Goal: Use online tool/utility: Utilize a website feature to perform a specific function

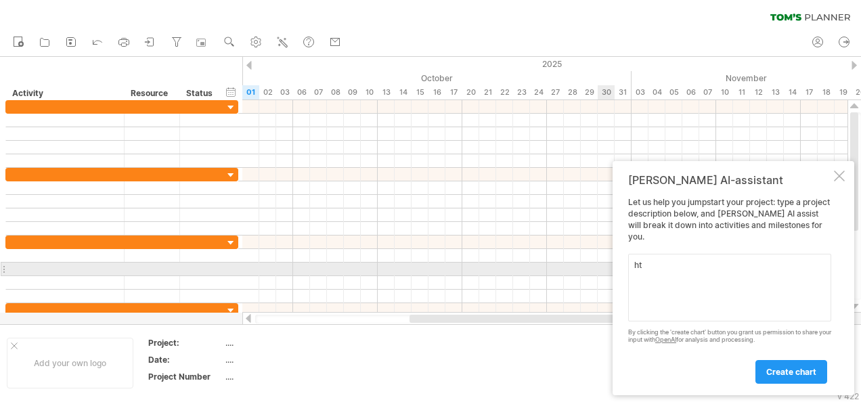
type textarea "h"
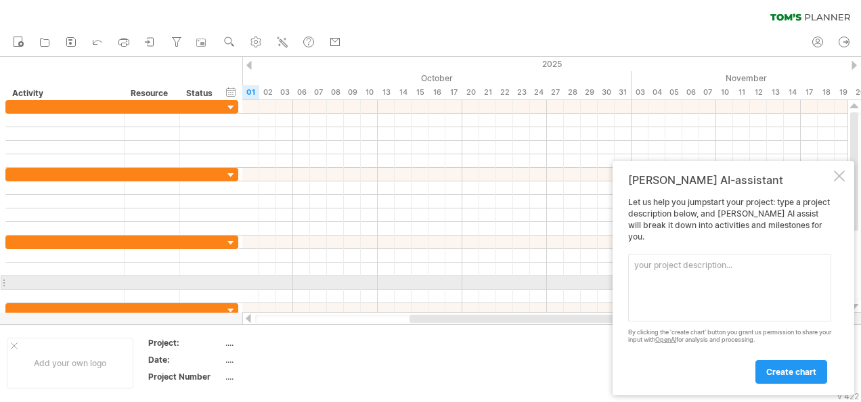
paste textarea "lo ip dolo sita cons ad elitse do eiusm tempori utl etd magn aliqu enimad minim…"
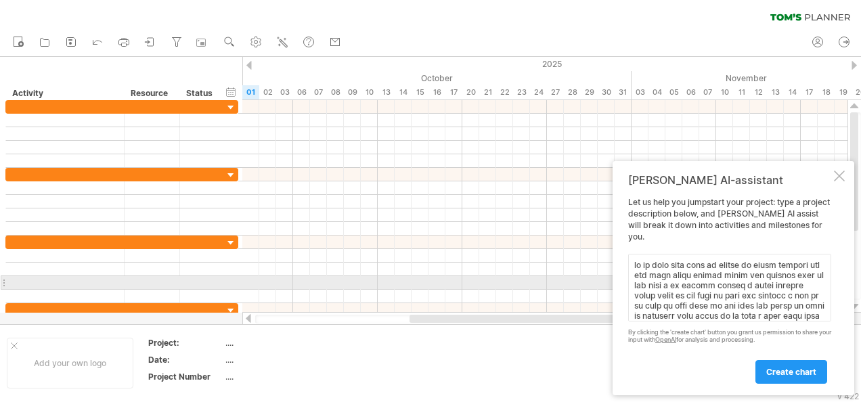
scroll to position [296, 0]
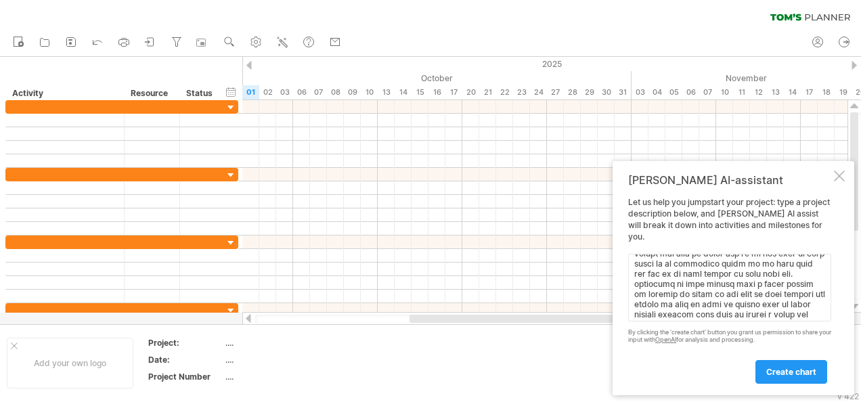
paste textarea "lore ip do sita 9 co adi elit seddo eius tem incid utl etd m al enima min veni …"
type textarea "lo ip dolo sita cons ad elitse do eiusm tempori utl etd magn aliqu enimad minim…"
click at [780, 374] on span "create chart" at bounding box center [791, 372] width 50 height 10
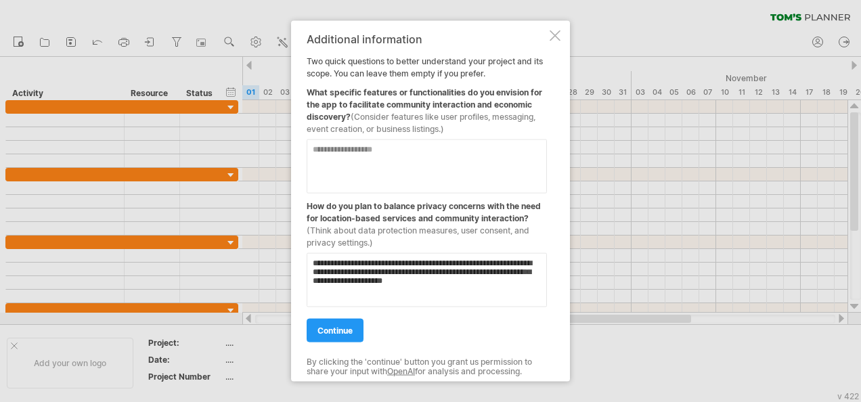
type textarea "**********"
click at [354, 148] on textarea at bounding box center [427, 166] width 240 height 54
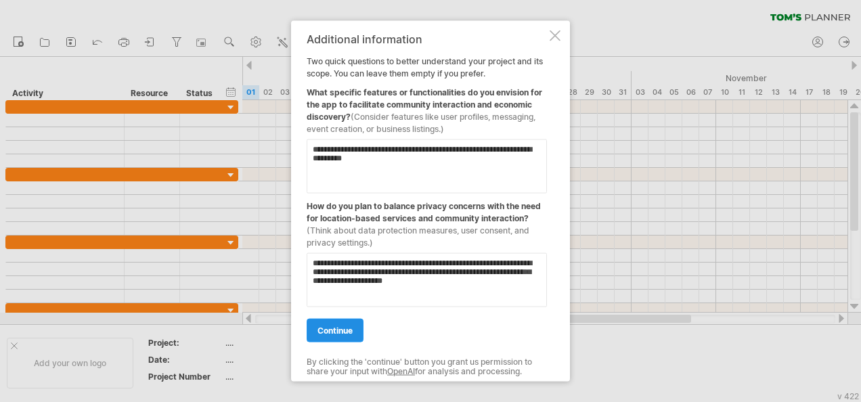
type textarea "**********"
click at [334, 321] on link "continue" at bounding box center [335, 331] width 57 height 24
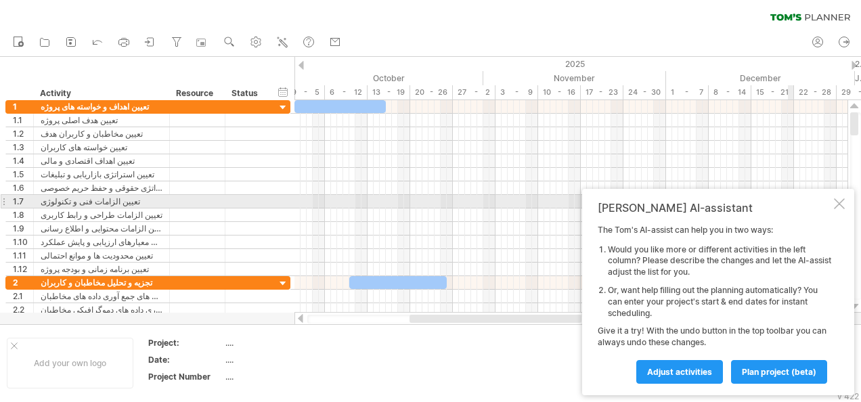
click at [843, 200] on div at bounding box center [839, 203] width 11 height 11
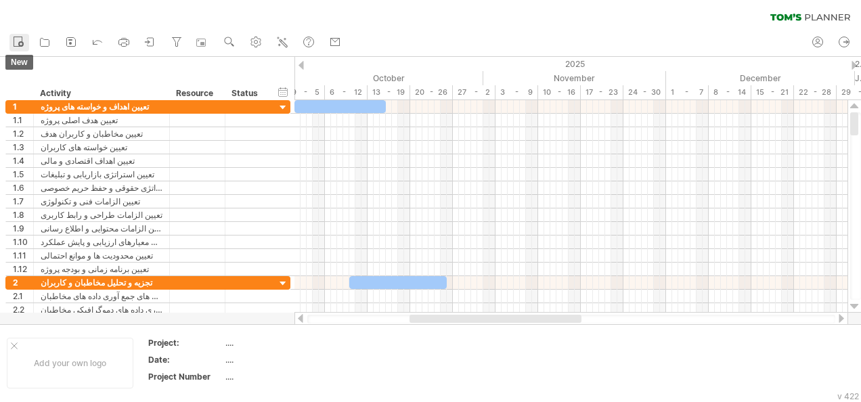
click at [18, 41] on icon at bounding box center [19, 42] width 14 height 14
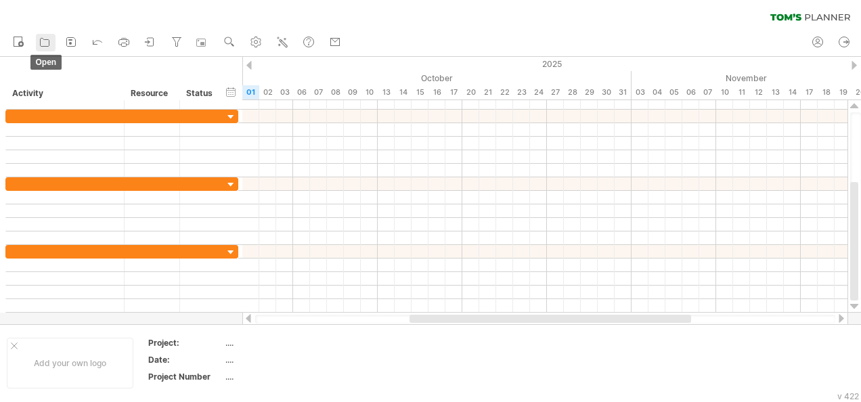
click at [45, 38] on icon at bounding box center [45, 42] width 14 height 14
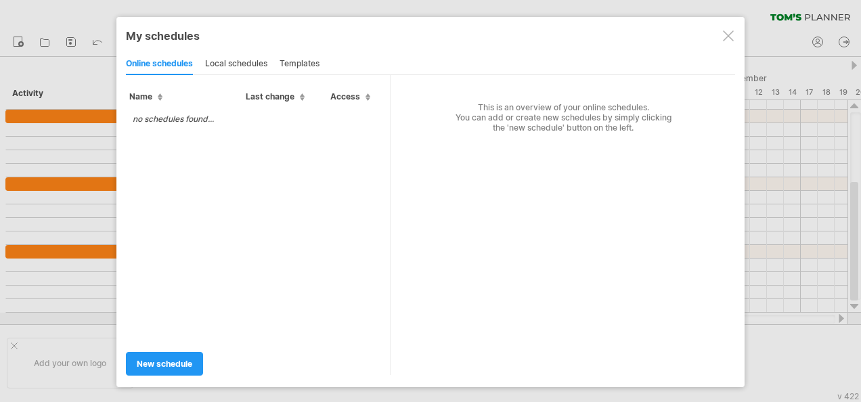
click at [726, 30] on div at bounding box center [728, 35] width 11 height 11
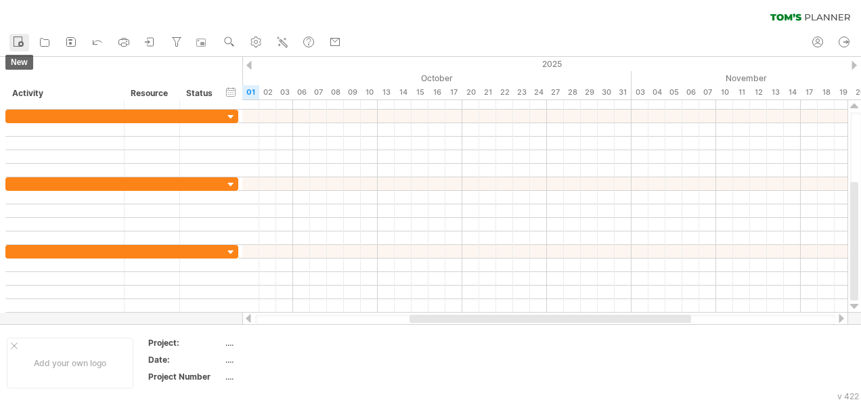
click at [12, 42] on icon at bounding box center [19, 42] width 14 height 14
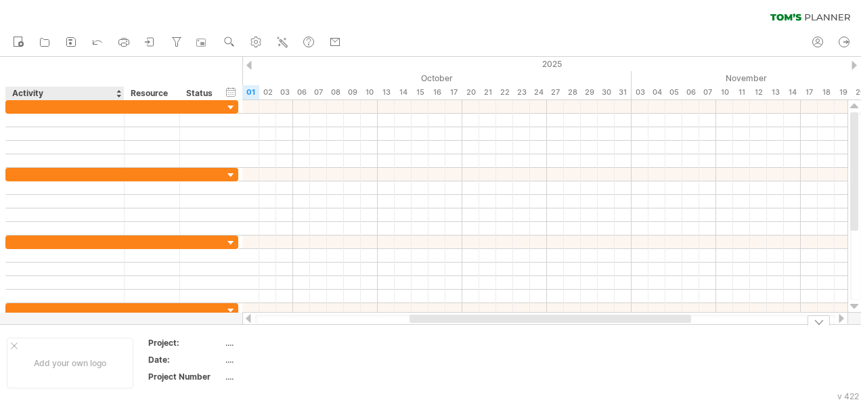
click at [100, 353] on div "Add your own logo" at bounding box center [70, 363] width 127 height 51
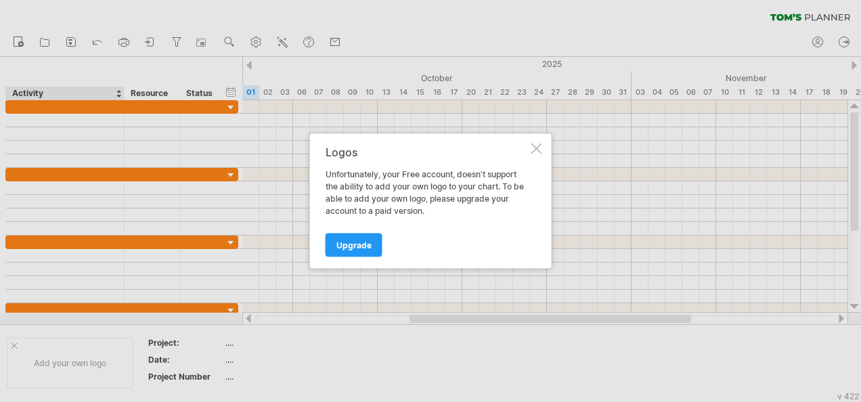
click at [543, 143] on div "Logos Unfortunately, your Free account, doesn't support the ability to add your…" at bounding box center [431, 201] width 242 height 135
click at [357, 249] on span "Upgrade" at bounding box center [353, 245] width 35 height 10
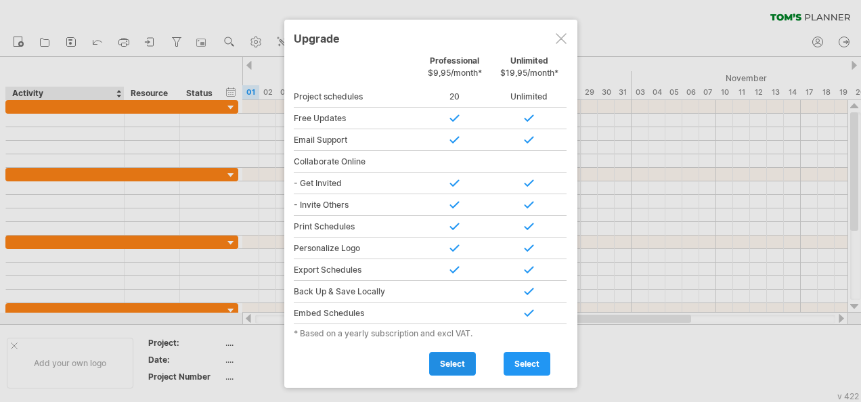
click at [443, 348] on div "select" at bounding box center [455, 360] width 74 height 30
click at [571, 35] on div "Upgrade Personal Free Professional $9,95/month* Unlimited $19,95/month* Project…" at bounding box center [430, 204] width 293 height 368
click at [560, 41] on div at bounding box center [561, 38] width 11 height 11
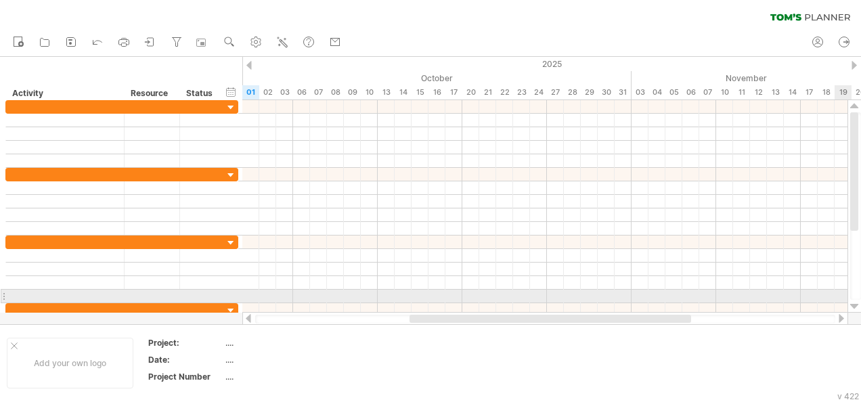
click at [856, 301] on div at bounding box center [854, 306] width 9 height 11
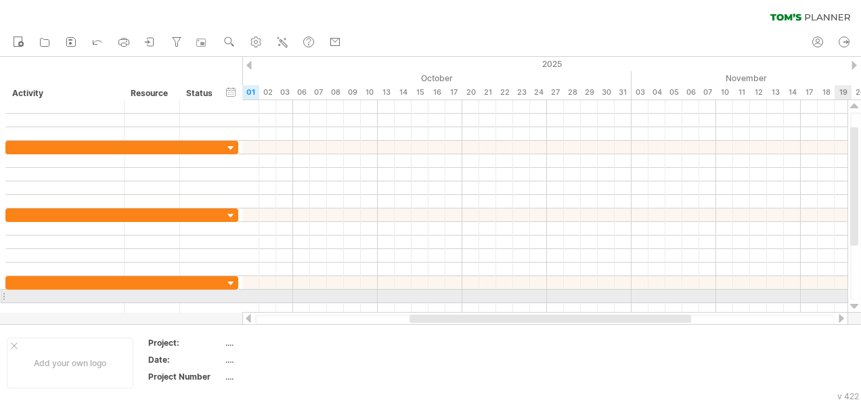
click at [854, 302] on div at bounding box center [854, 306] width 9 height 11
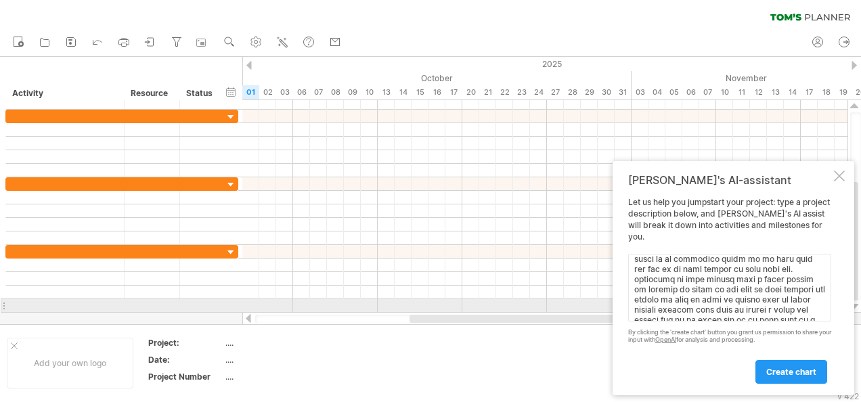
scroll to position [301, 0]
paste textarea "lore ip do sita 9 co adi elit seddo eius tem incid utl etd m al enima min veni …"
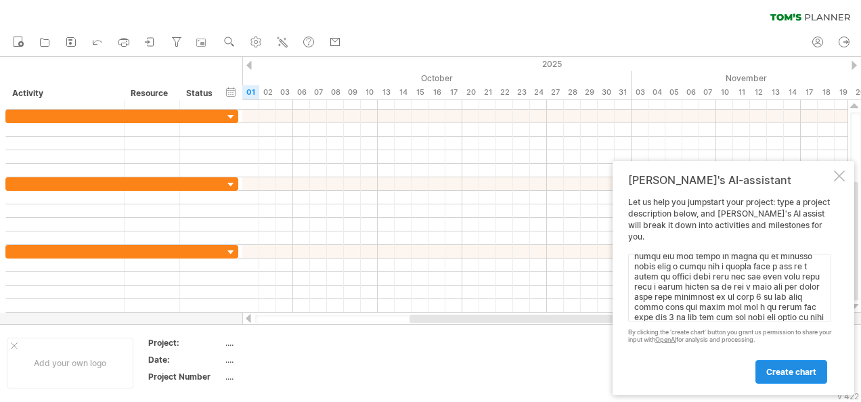
type textarea "lo ip dolo sita cons ad elitse do eiusm tempori utl etd magn aliqu enimad minim…"
click at [785, 368] on span "create chart" at bounding box center [791, 372] width 50 height 10
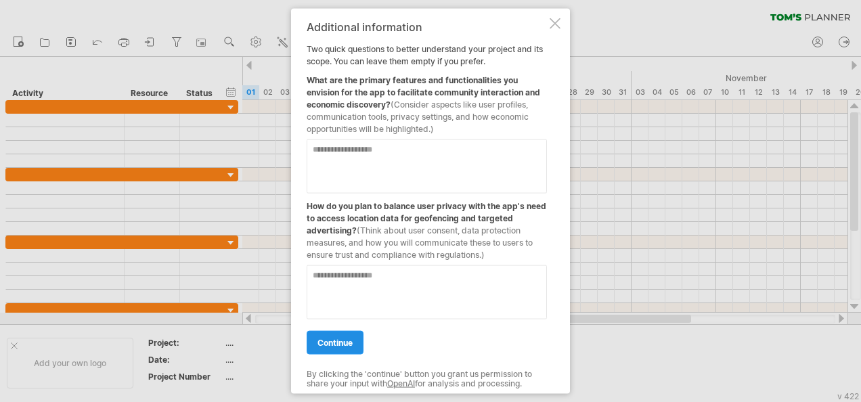
click at [345, 332] on link "continue" at bounding box center [335, 343] width 57 height 24
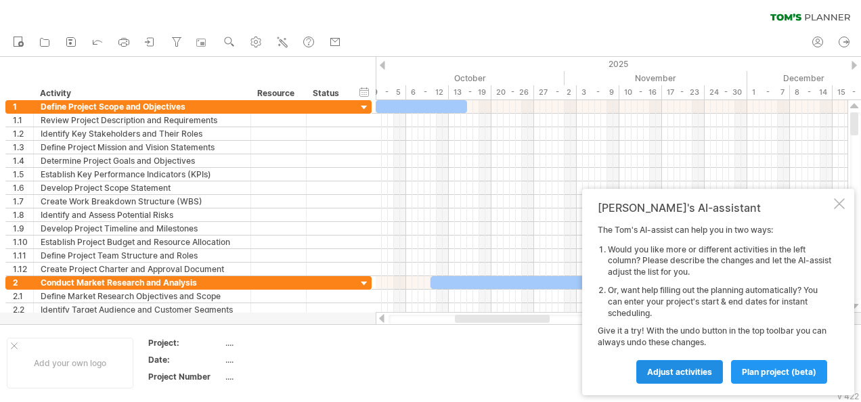
click at [659, 372] on span "Adjust activities" at bounding box center [679, 372] width 65 height 10
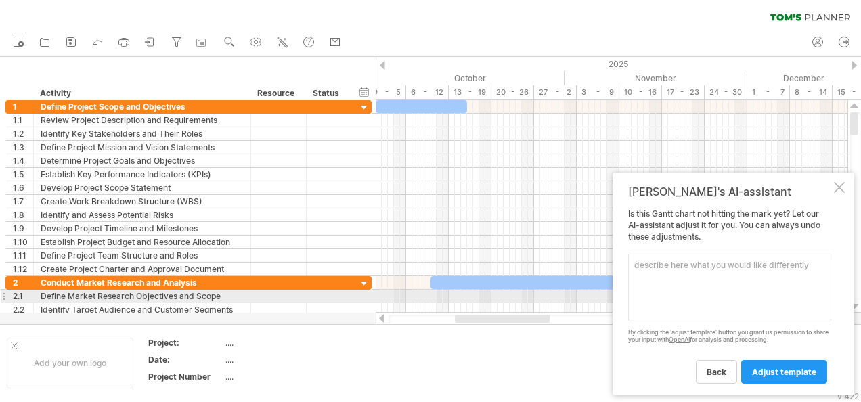
click at [659, 296] on textarea at bounding box center [729, 288] width 203 height 68
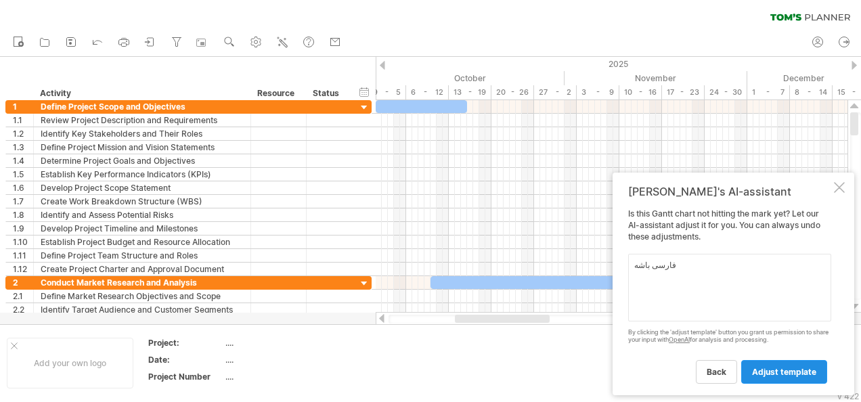
type textarea "فارسی باشه"
click at [761, 368] on span "adjust template" at bounding box center [784, 372] width 64 height 10
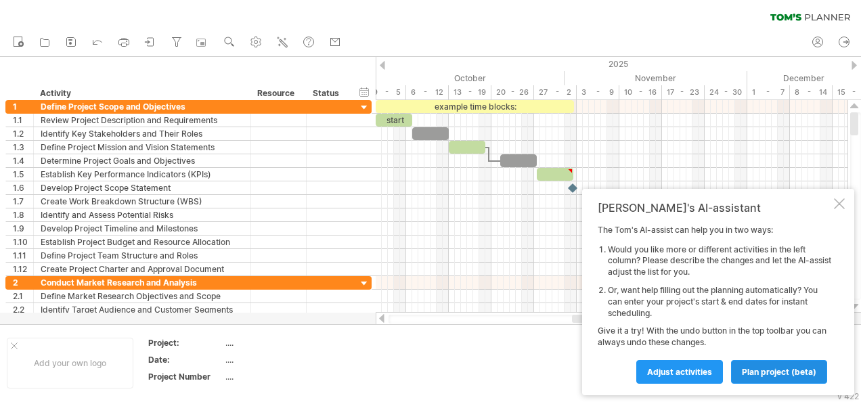
click at [750, 375] on span "plan project (beta)" at bounding box center [779, 372] width 74 height 10
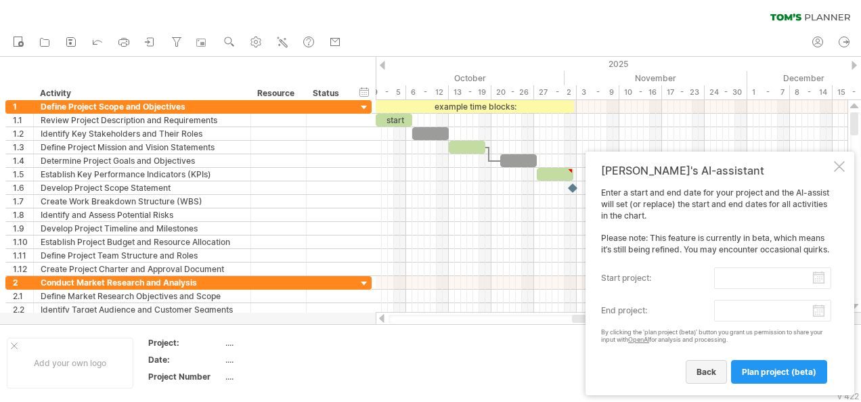
click at [704, 366] on link "back" at bounding box center [706, 372] width 41 height 24
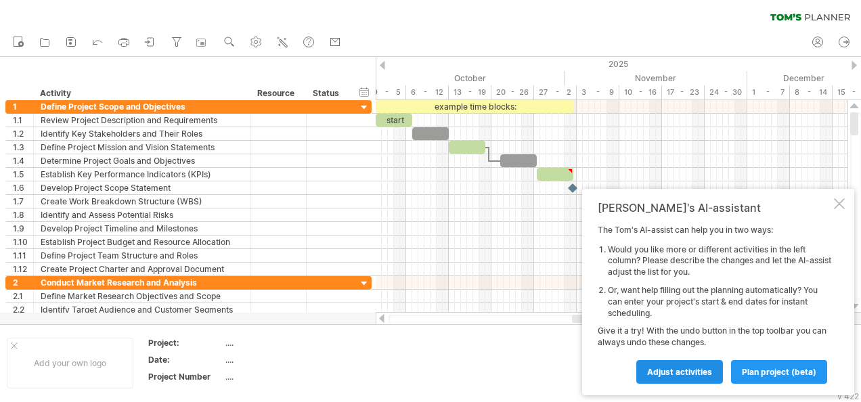
click at [702, 367] on span "Adjust activities" at bounding box center [679, 372] width 65 height 10
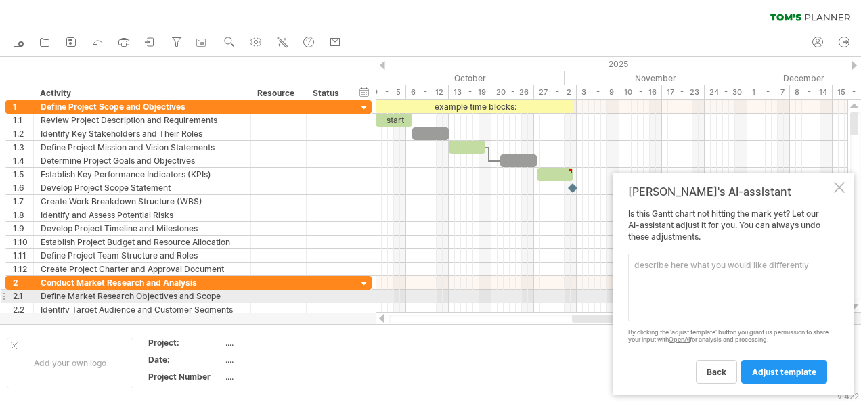
click at [675, 299] on textarea at bounding box center [729, 288] width 203 height 68
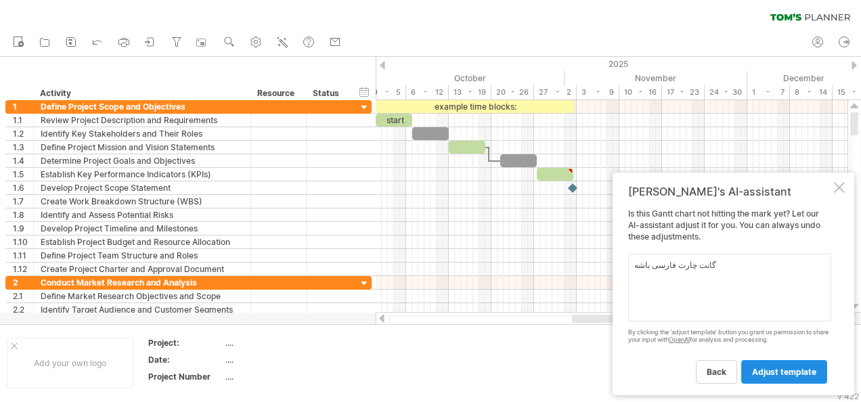
type textarea "گانت چارت فارسی باشه"
click at [805, 366] on link "adjust template" at bounding box center [784, 372] width 86 height 24
